Goal: Navigation & Orientation: Find specific page/section

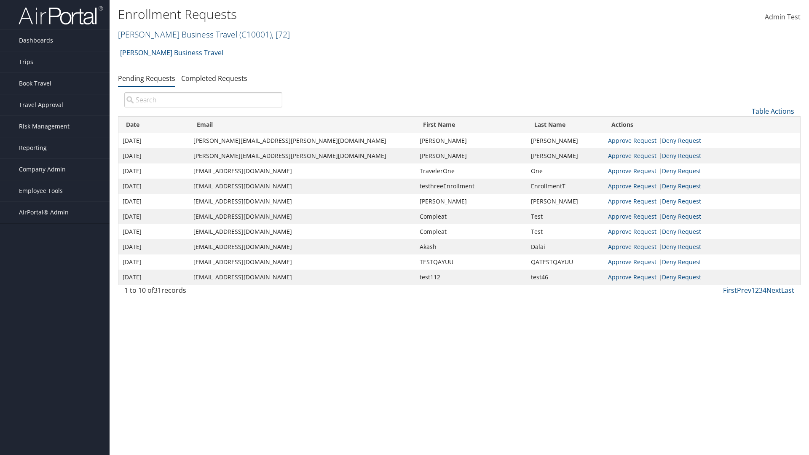
click at [174, 34] on link "Christopherson Business Travel ( C10001 ) , [ 72 ]" at bounding box center [204, 34] width 172 height 11
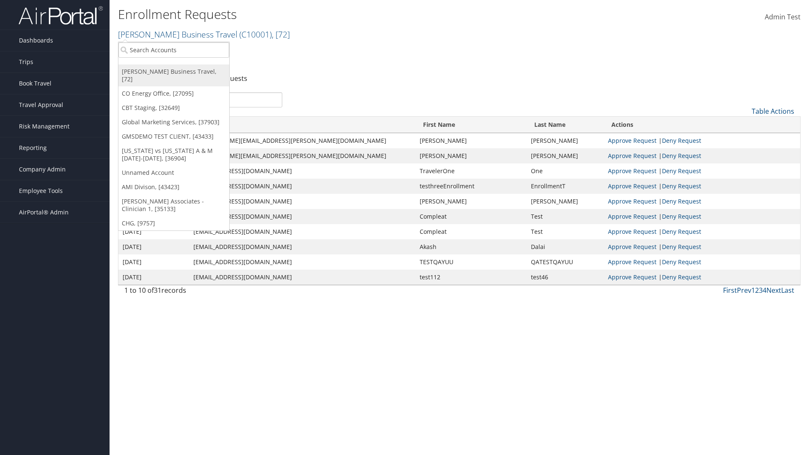
click at [174, 72] on link "[PERSON_NAME] Business Travel, [72]" at bounding box center [173, 75] width 111 height 22
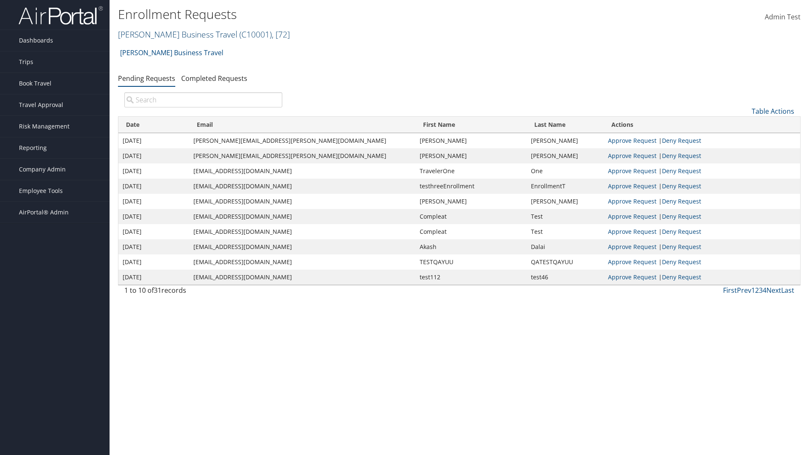
click at [174, 34] on link "Christopherson Business Travel ( C10001 ) , [ 72 ]" at bounding box center [204, 34] width 172 height 11
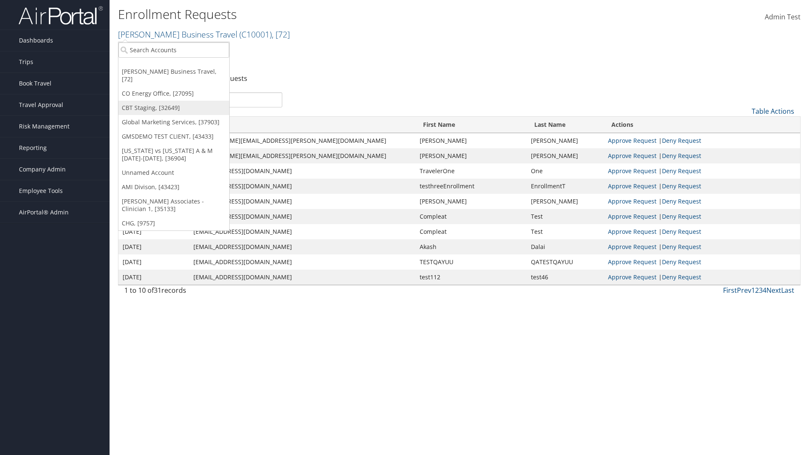
click at [174, 101] on link "CBT Staging, [32649]" at bounding box center [173, 108] width 111 height 14
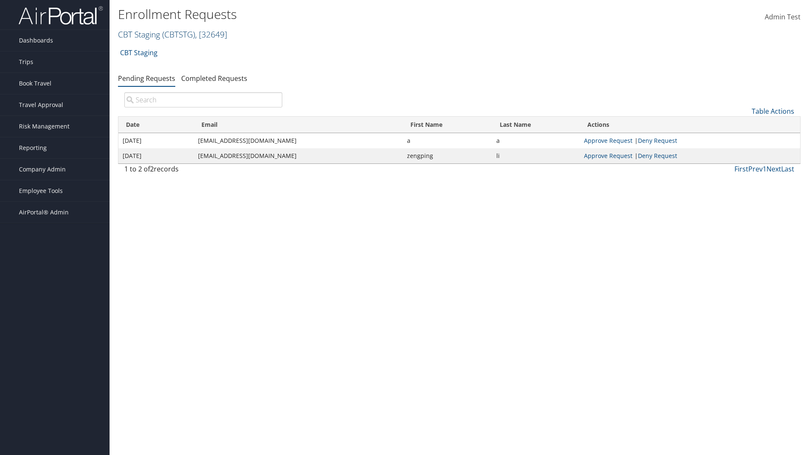
click at [139, 34] on link "CBT Staging ( CBTSTG ) , [ 32649 ]" at bounding box center [172, 34] width 109 height 11
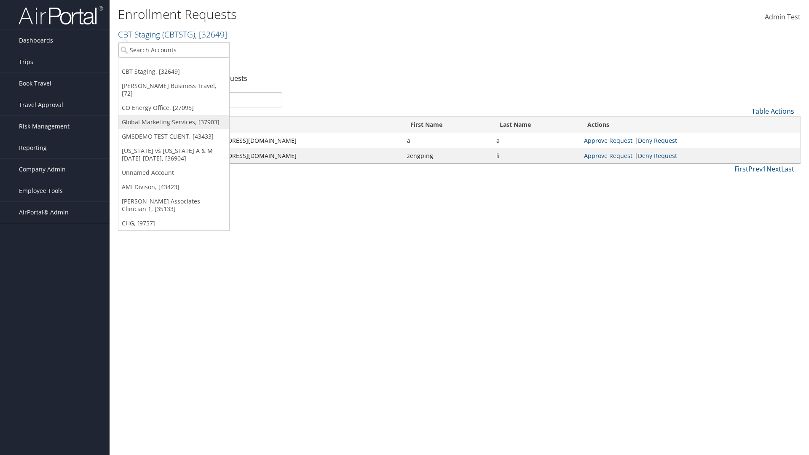
click at [174, 115] on link "Global Marketing Services, [37903]" at bounding box center [173, 122] width 111 height 14
